Goal: Navigation & Orientation: Find specific page/section

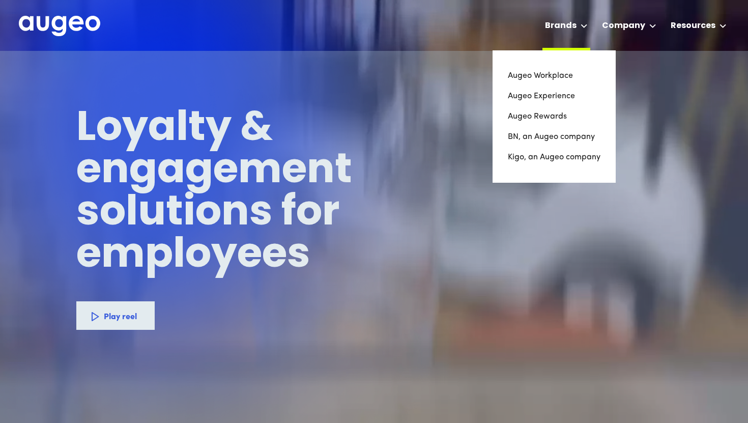
click at [581, 24] on div "Brands" at bounding box center [567, 25] width 48 height 50
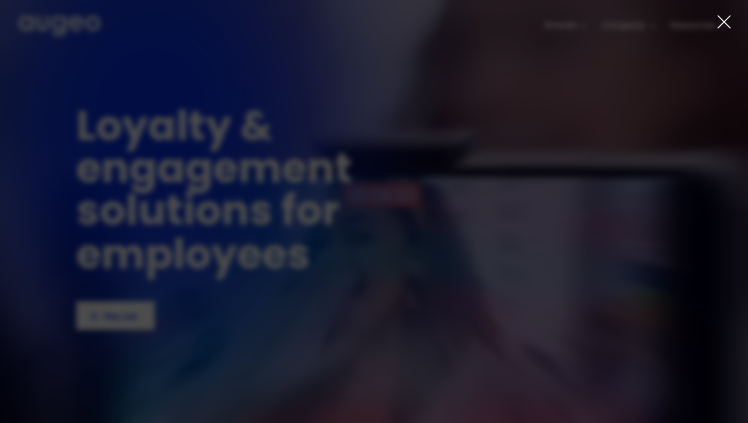
click at [584, 19] on div at bounding box center [374, 211] width 748 height 423
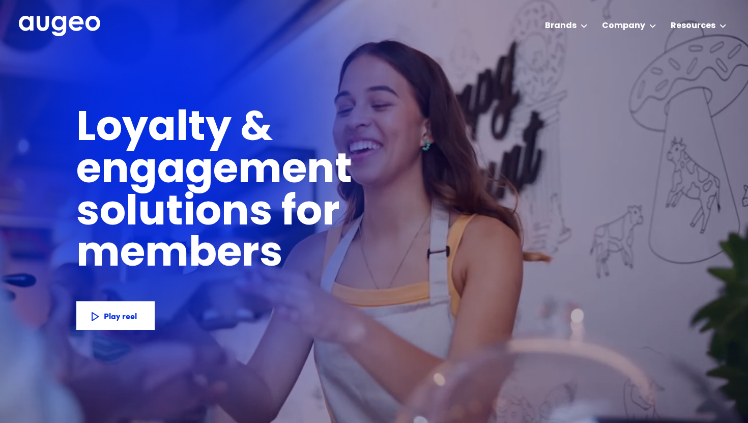
click at [589, 23] on div at bounding box center [374, 211] width 748 height 423
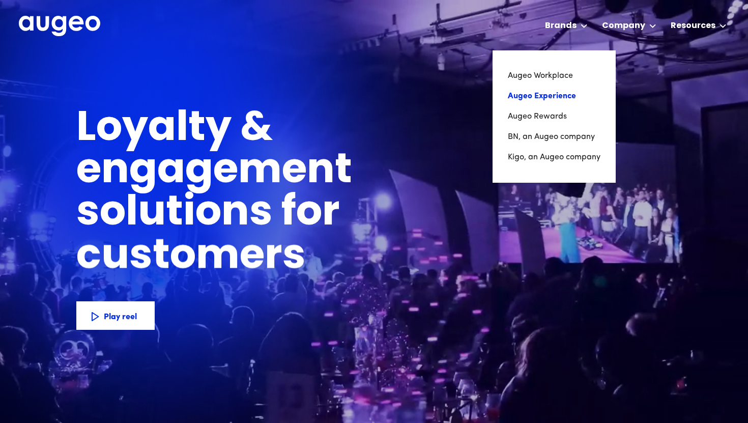
click at [571, 94] on link "Augeo Experience" at bounding box center [554, 96] width 93 height 20
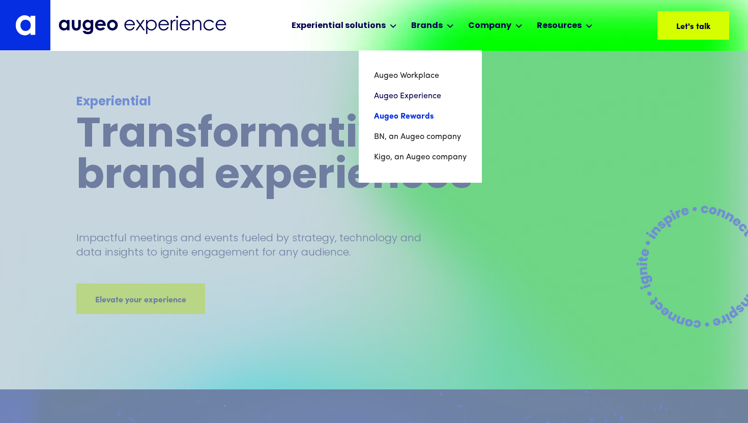
click at [425, 115] on link "Augeo Rewards" at bounding box center [420, 116] width 93 height 20
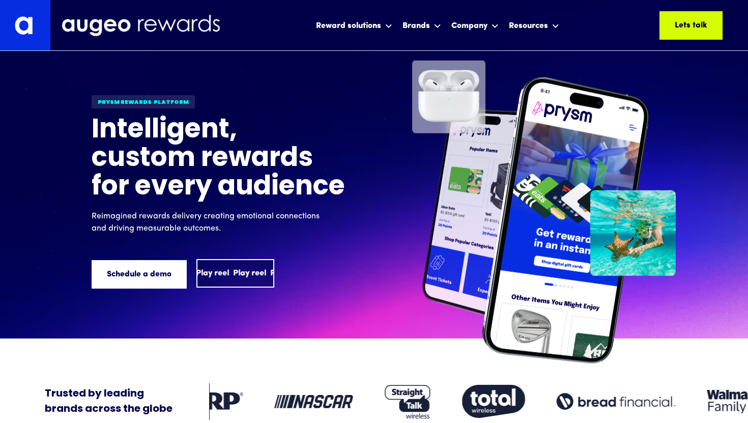
click at [221, 277] on div "Play reel" at bounding box center [212, 273] width 33 height 12
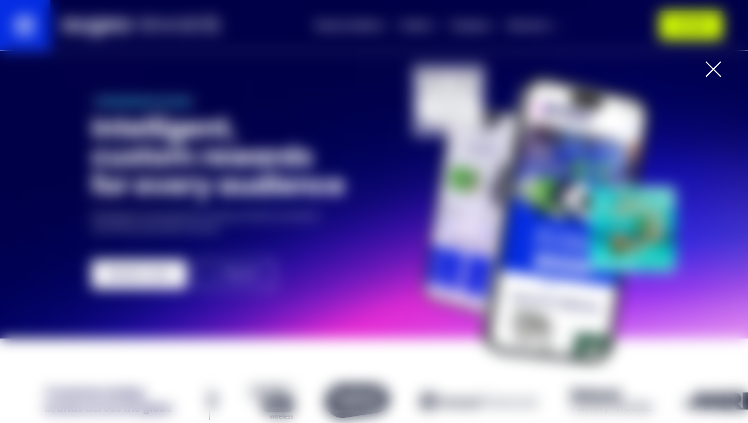
click at [727, 274] on div at bounding box center [374, 211] width 748 height 423
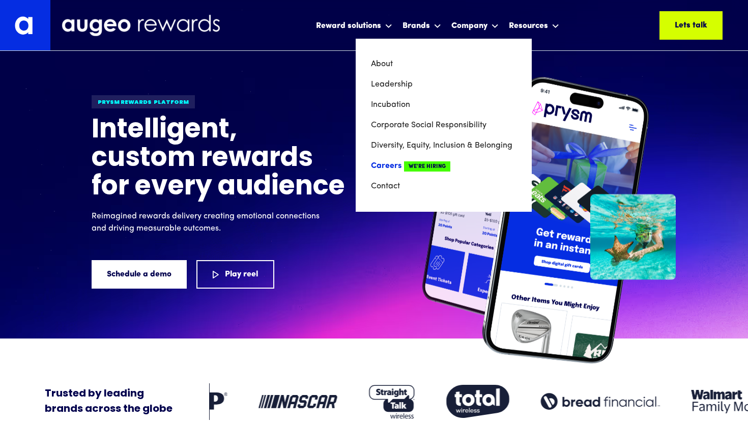
click at [400, 164] on link "Careers We're Hiring" at bounding box center [444, 166] width 146 height 20
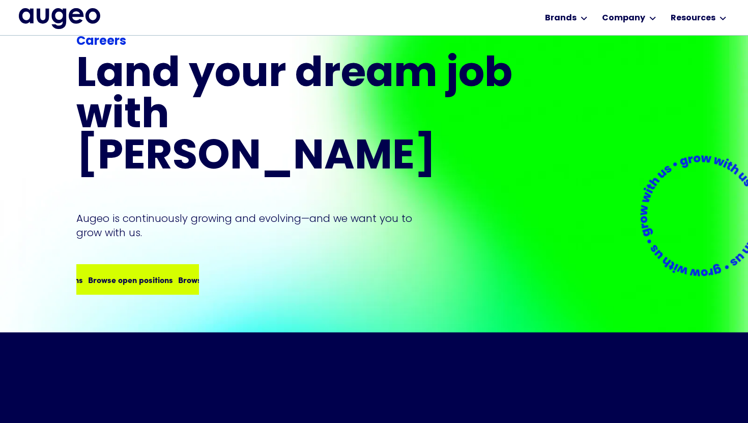
scroll to position [36, 0]
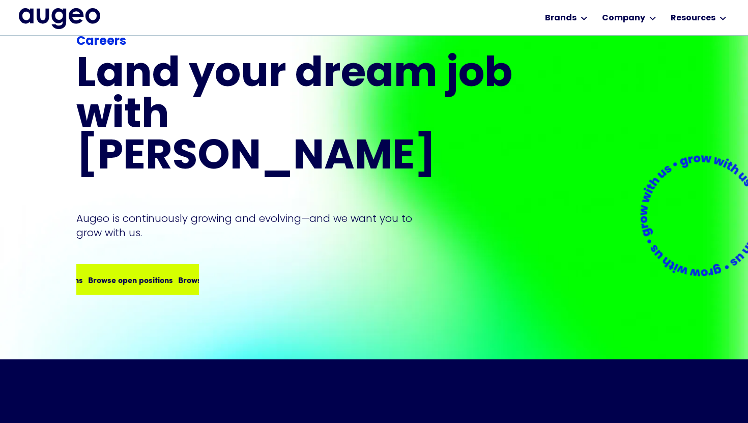
click at [134, 264] on link "Browse open positions Browse open positions Browse open positions Browse open p…" at bounding box center [137, 279] width 123 height 31
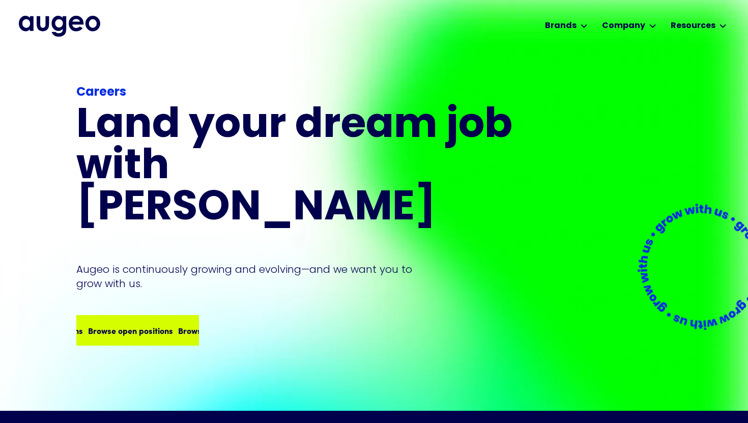
scroll to position [0, 0]
